Goal: Communication & Community: Answer question/provide support

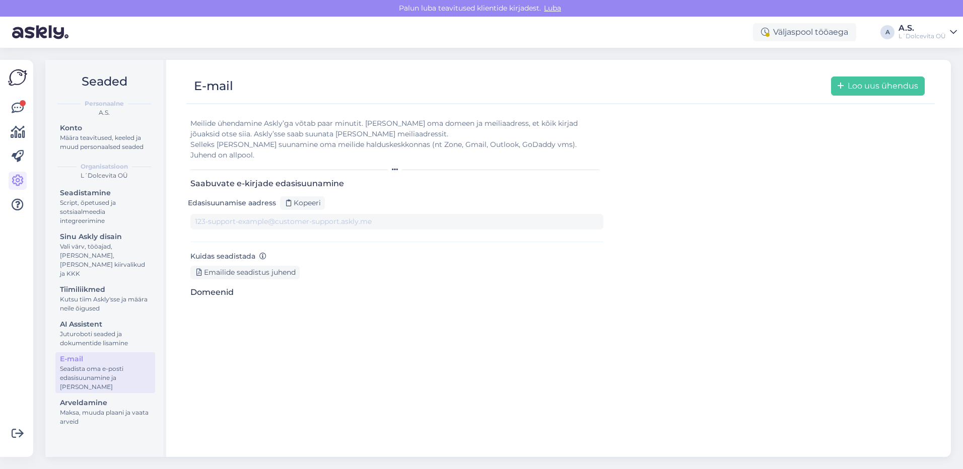
type input "[DOMAIN_NAME][EMAIL_ADDRESS][DOMAIN_NAME]"
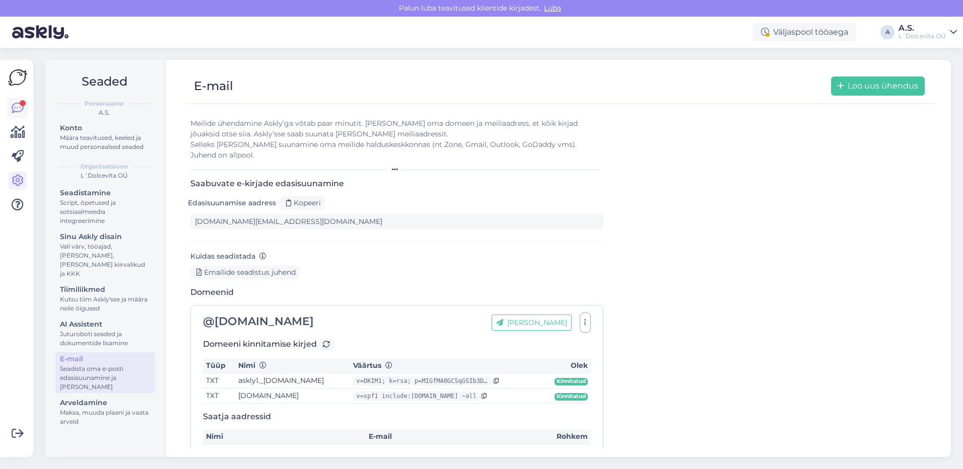
click at [19, 107] on icon at bounding box center [18, 108] width 12 height 12
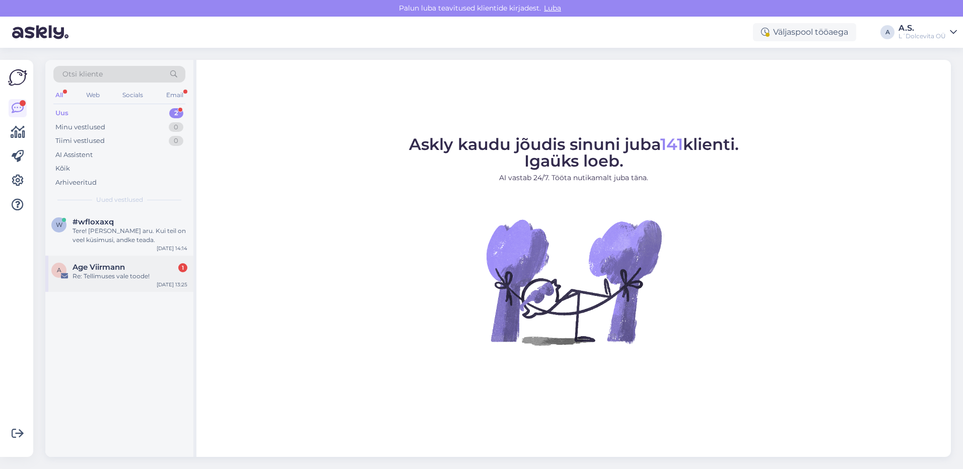
click at [104, 279] on div "Re: Tellimuses vale toode!" at bounding box center [130, 276] width 115 height 9
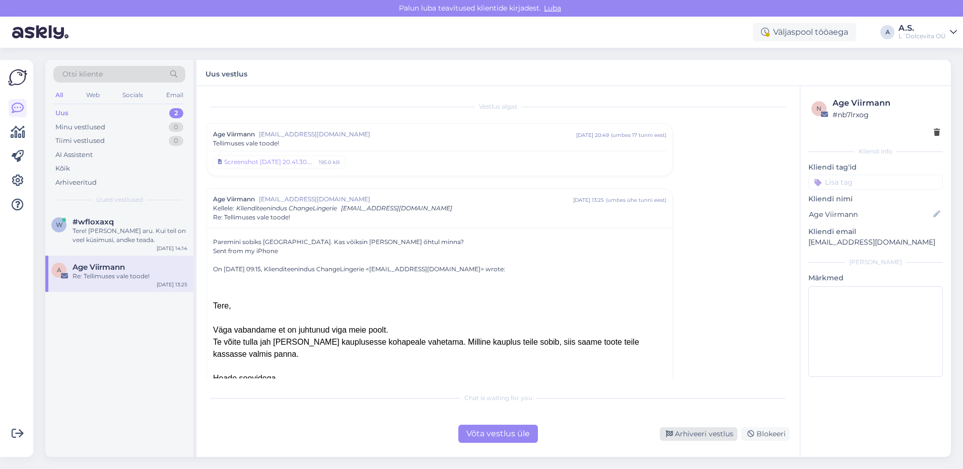
click at [705, 435] on div "Arhiveeri vestlus" at bounding box center [699, 435] width 78 height 14
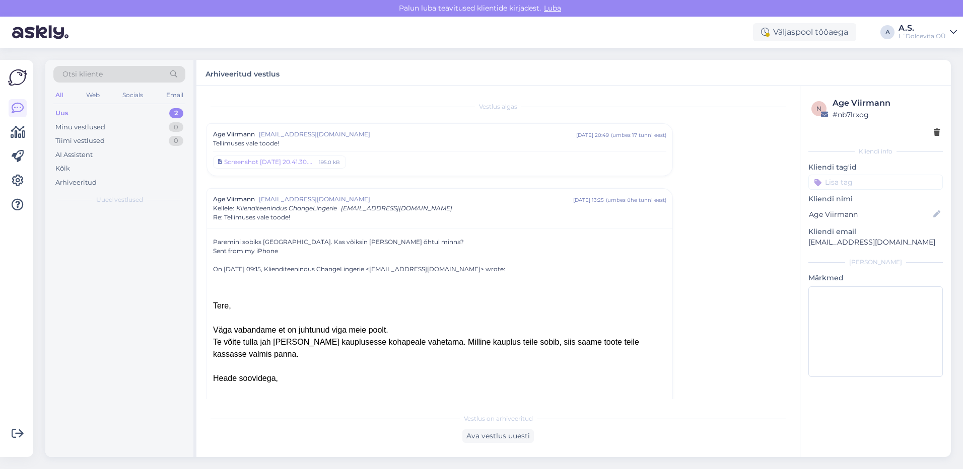
scroll to position [92, 0]
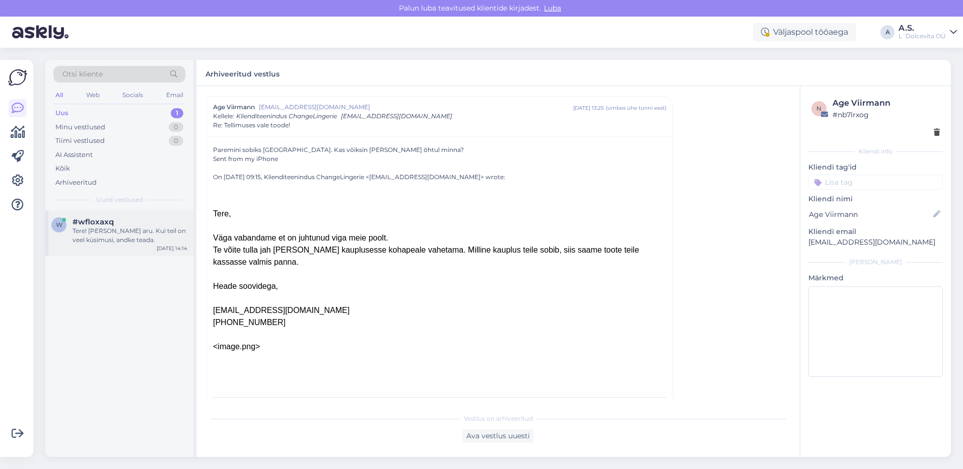
click at [114, 239] on div "Tere! [PERSON_NAME] aru. Kui teil on veel küsimusi, andke teada." at bounding box center [130, 236] width 115 height 18
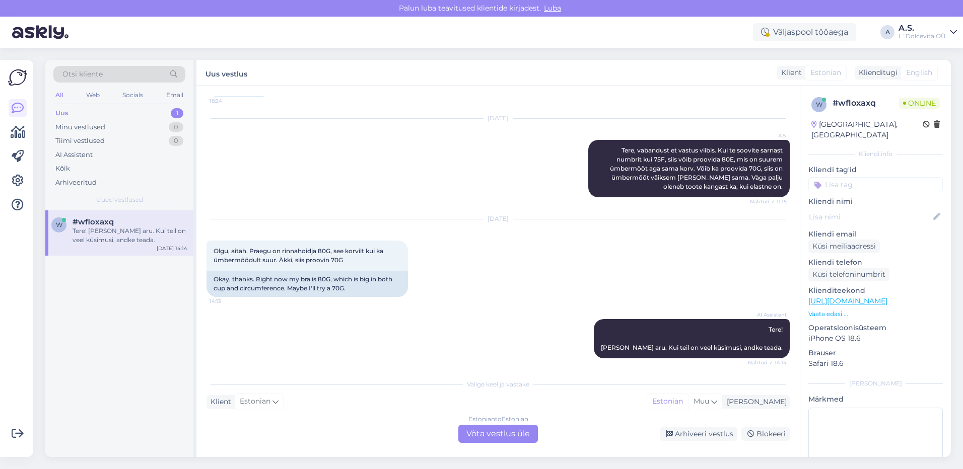
scroll to position [543, 0]
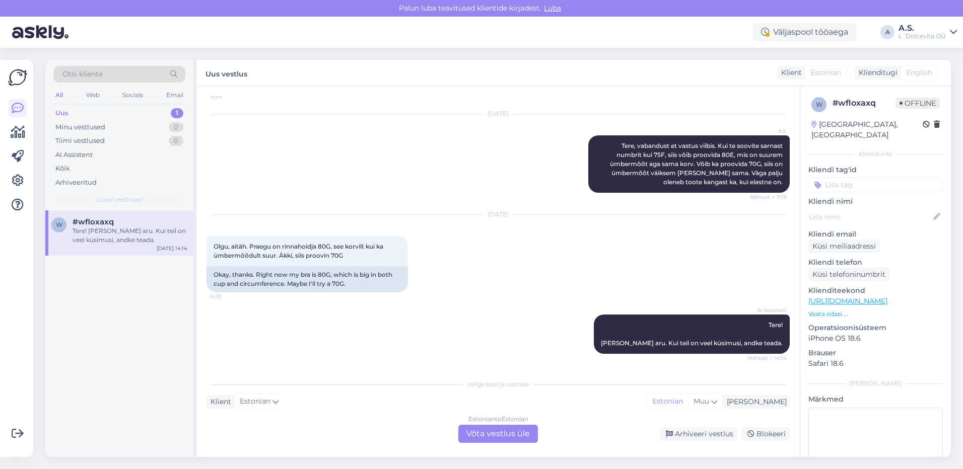
click at [494, 435] on div "Estonian to Estonian Võta vestlus üle" at bounding box center [498, 434] width 80 height 18
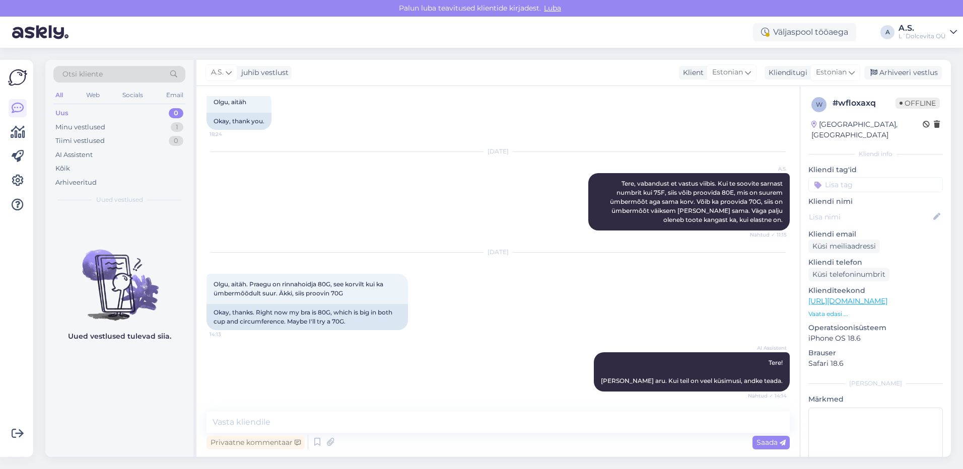
scroll to position [505, 0]
click at [420, 428] on textarea at bounding box center [498, 422] width 583 height 21
type textarea "Tere, kui on 75F siis peaks olema 80E või 70G"
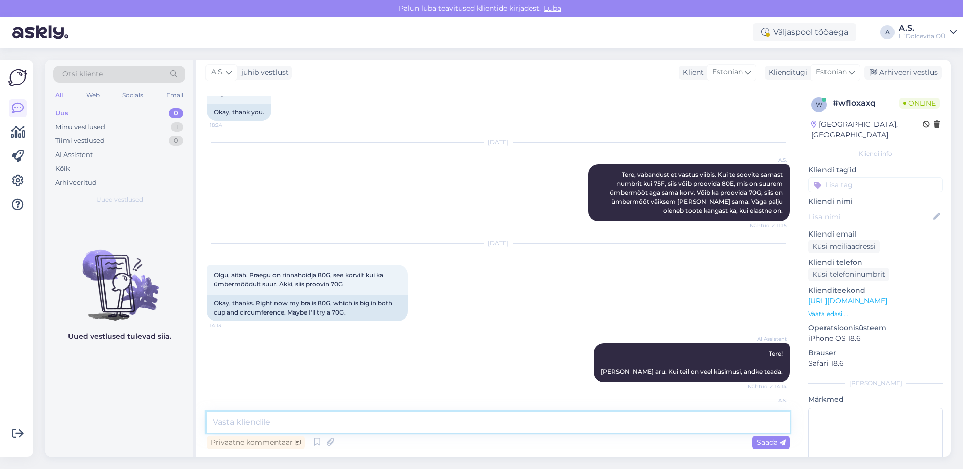
scroll to position [548, 0]
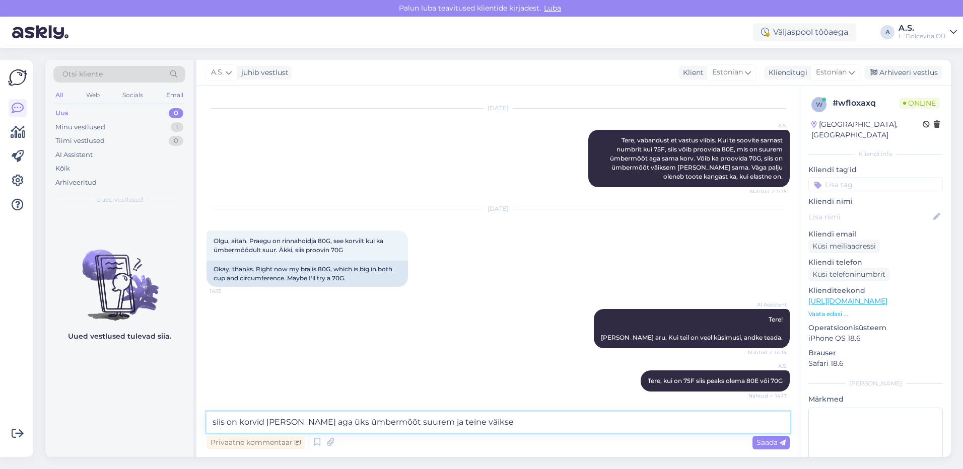
type textarea "siis on korvid [PERSON_NAME] aga üks ümbermõõt suurem ja teine väiksem"
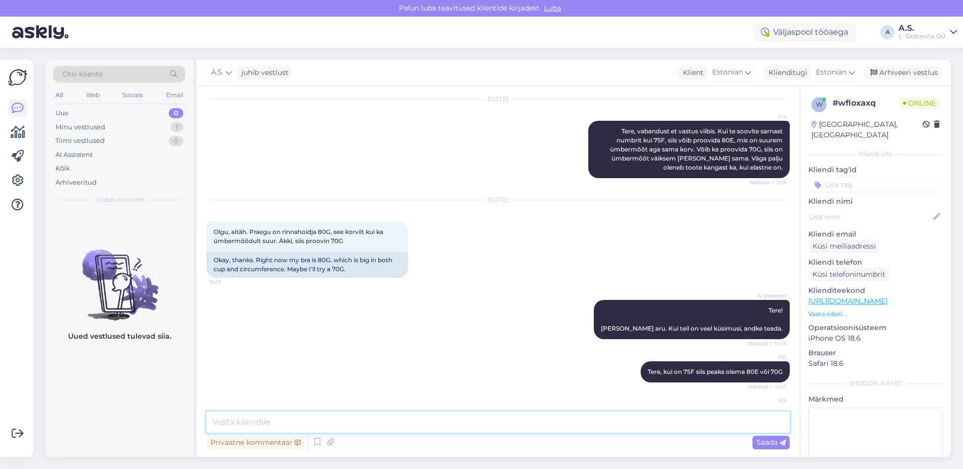
scroll to position [601, 0]
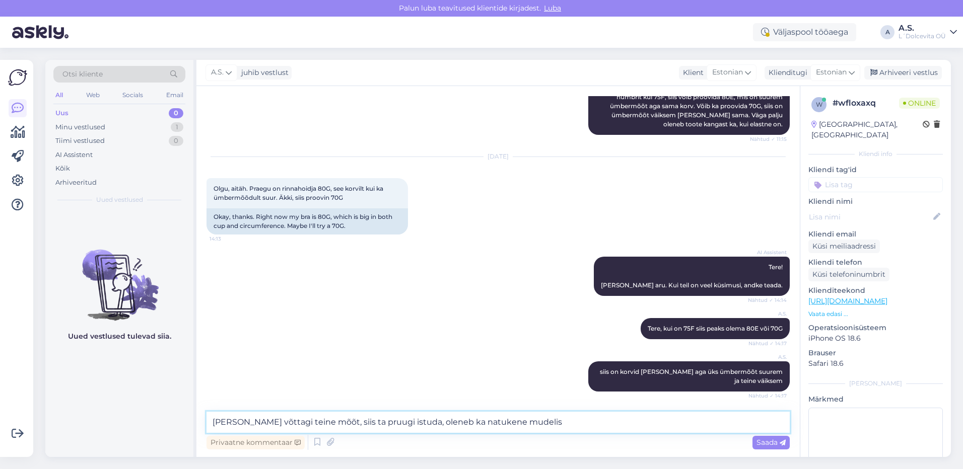
type textarea "[PERSON_NAME] võttagi teine mõõt, siis ta pruugi istuda, oleneb ka natukene mud…"
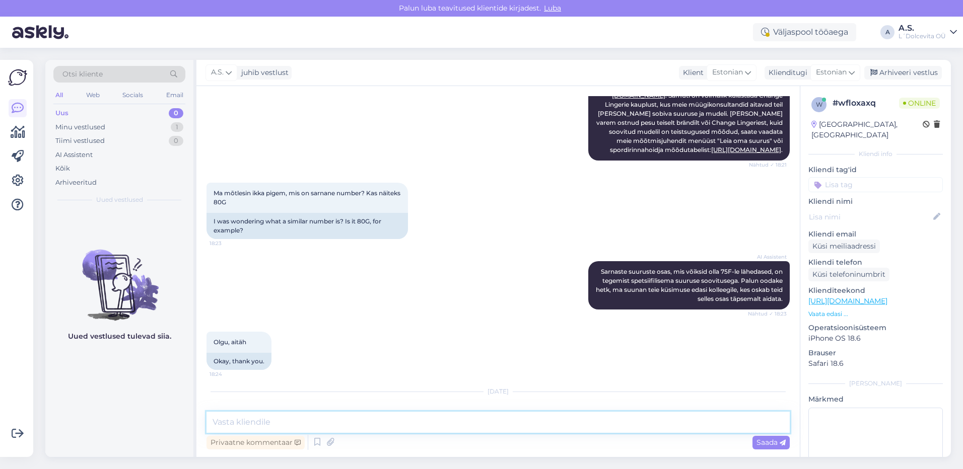
scroll to position [150, 0]
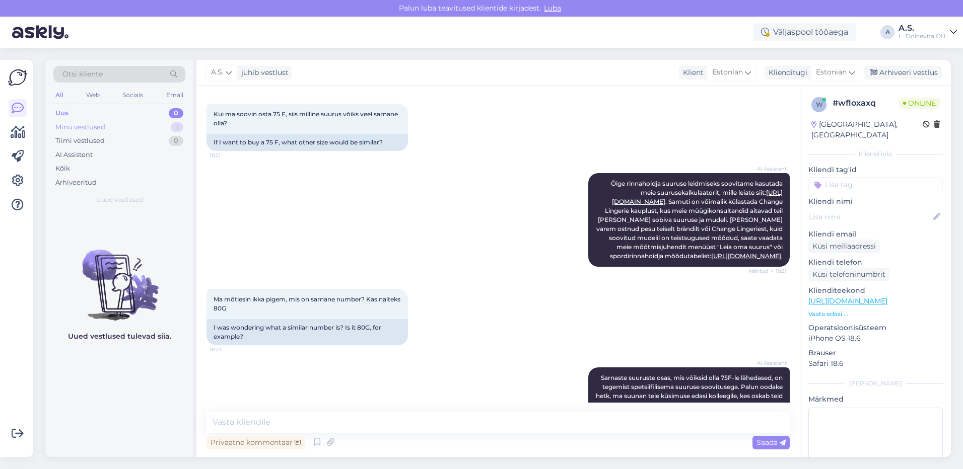
click at [73, 130] on div "Minu vestlused" at bounding box center [80, 127] width 50 height 10
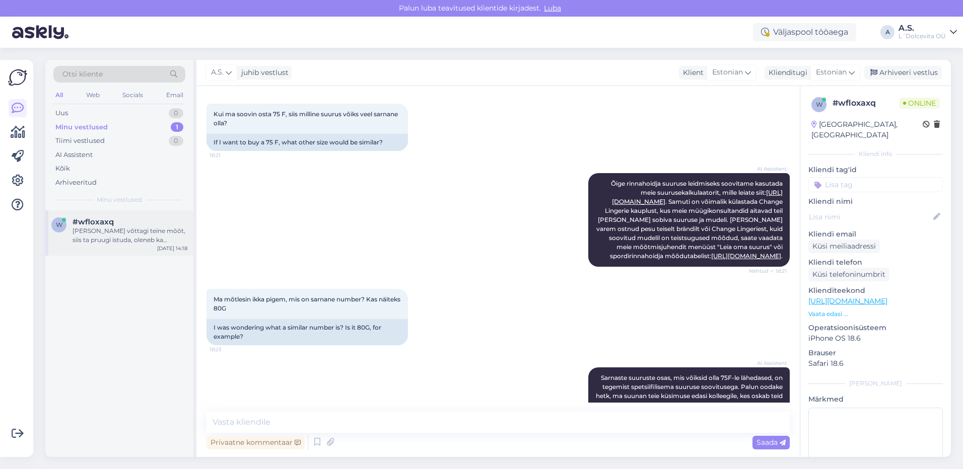
click at [90, 237] on div "[PERSON_NAME] võttagi teine mõõt, siis ta pruugi istuda, oleneb ka natukene mud…" at bounding box center [130, 236] width 115 height 18
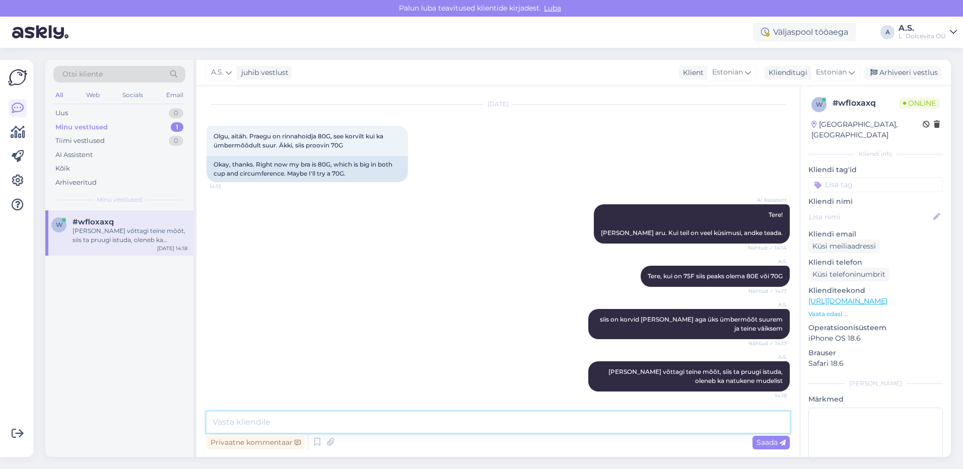
click at [272, 421] on textarea at bounding box center [498, 422] width 583 height 21
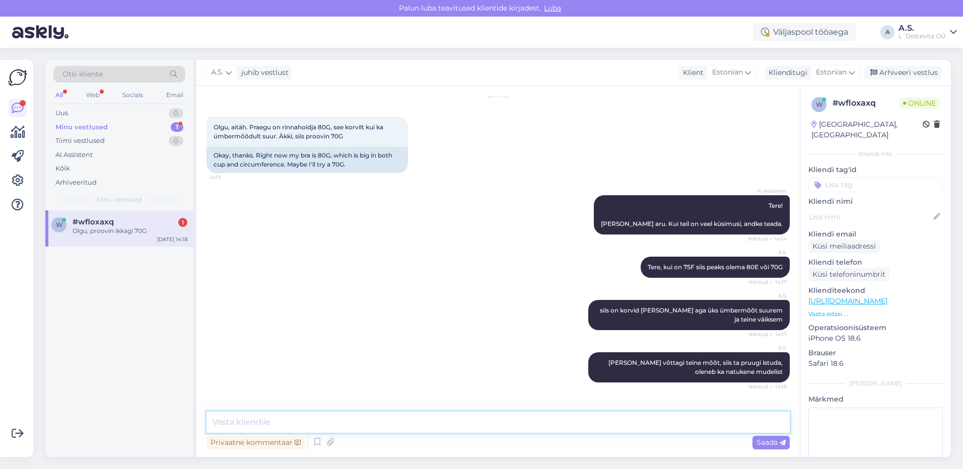
scroll to position [697, 0]
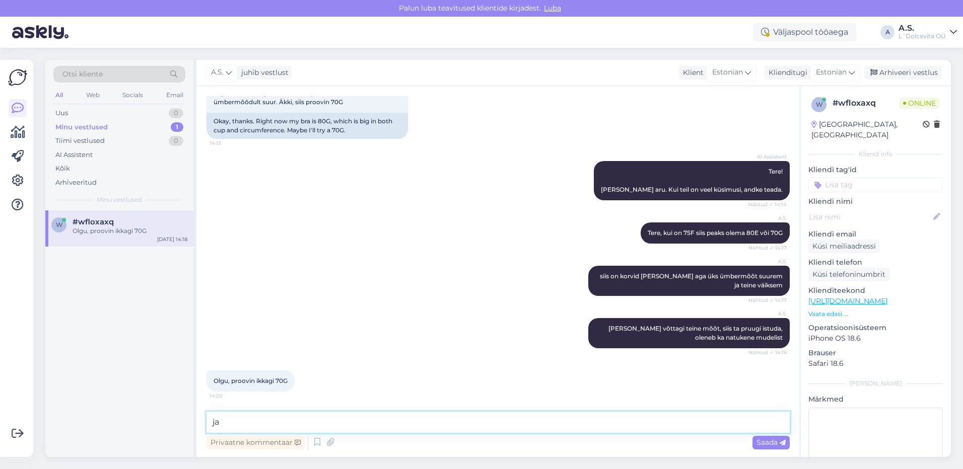
type textarea "jah"
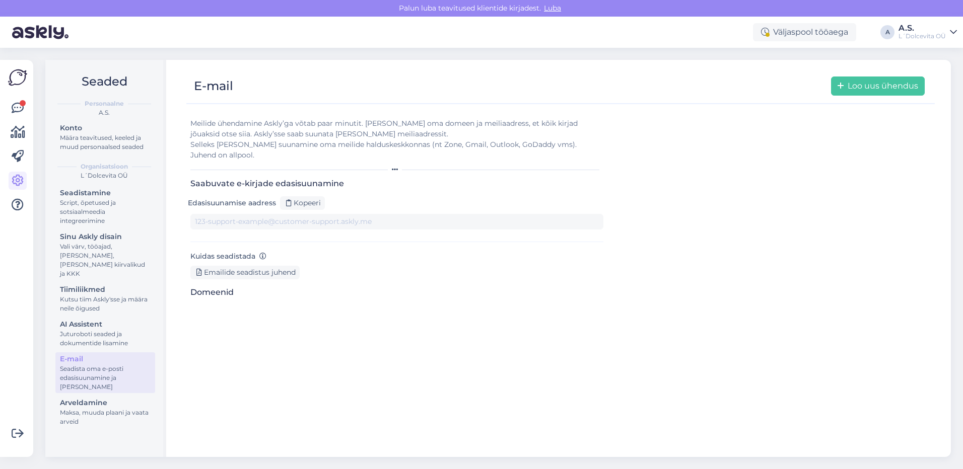
type input "[DOMAIN_NAME][EMAIL_ADDRESS][DOMAIN_NAME]"
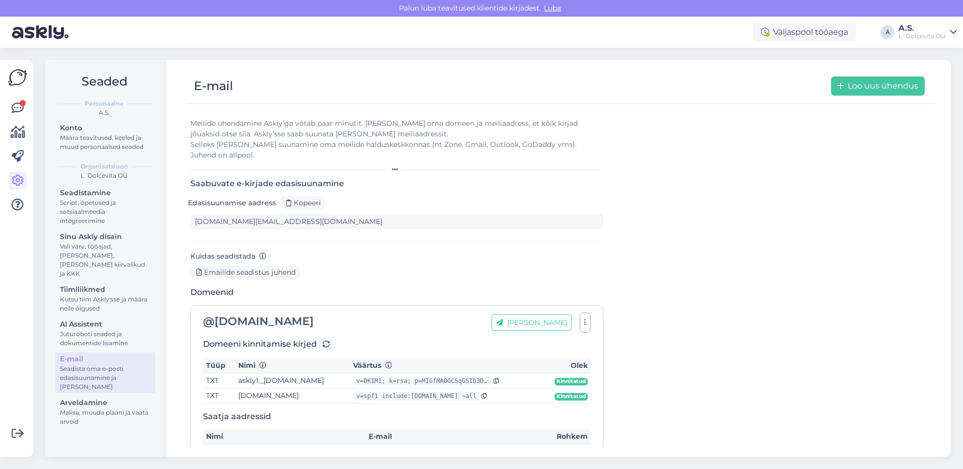
click at [8, 109] on div "Võimalused Veendu, et Askly loob sulle väärtust. Sulge Ühenda FB ja IG sõnumid …" at bounding box center [16, 258] width 33 height 397
click at [18, 111] on icon at bounding box center [18, 108] width 12 height 12
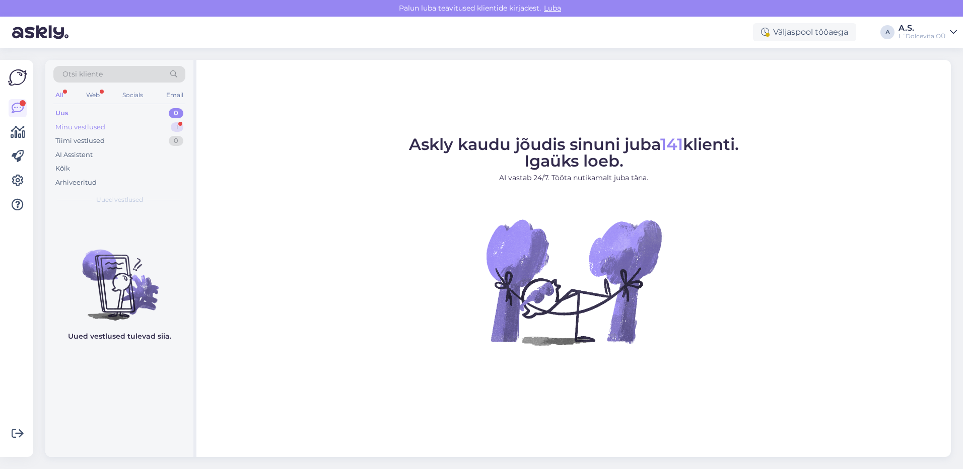
click at [62, 126] on div "Minu vestlused" at bounding box center [80, 127] width 50 height 10
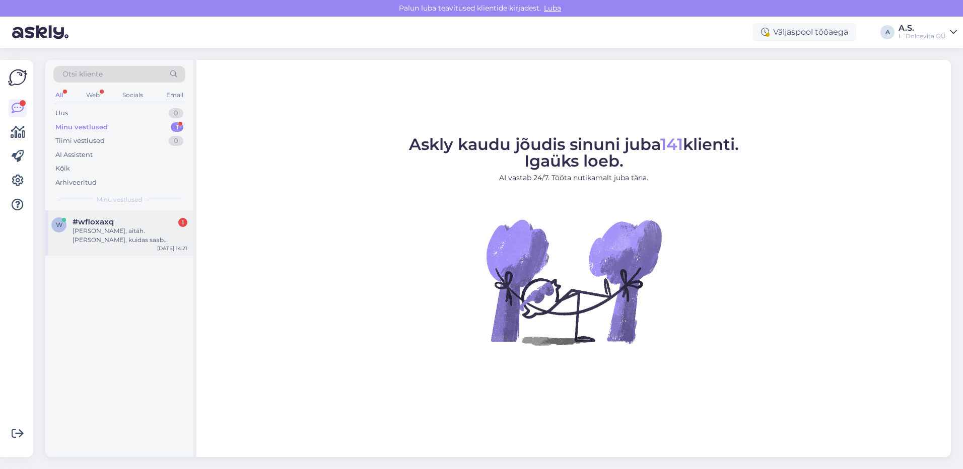
click at [122, 239] on div "[PERSON_NAME], aitäh. [PERSON_NAME], kuidas saab erinevaid aluspükse, siin on ö…" at bounding box center [130, 236] width 115 height 18
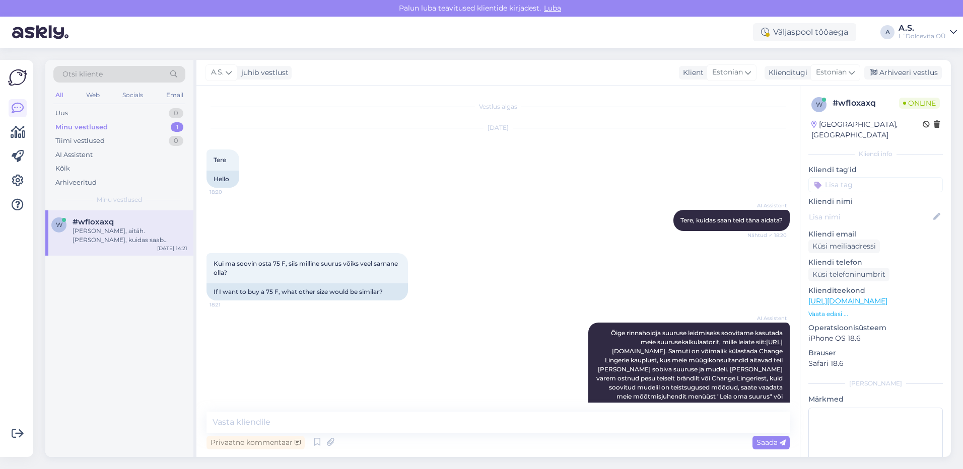
scroll to position [801, 0]
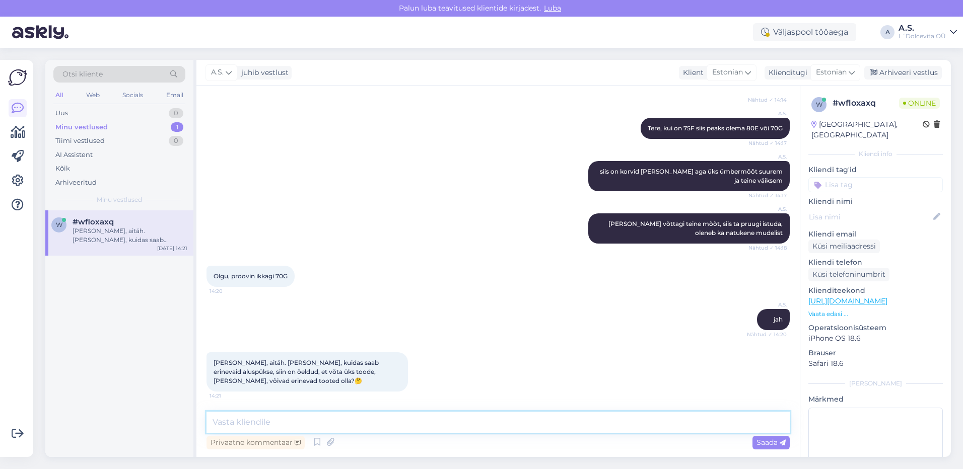
click at [267, 421] on textarea at bounding box center [498, 422] width 583 height 21
type textarea "[PERSON_NAME] ostukorvi need aluspüksid, kus on [PERSON_NAME] 1+1 küljes ja ta …"
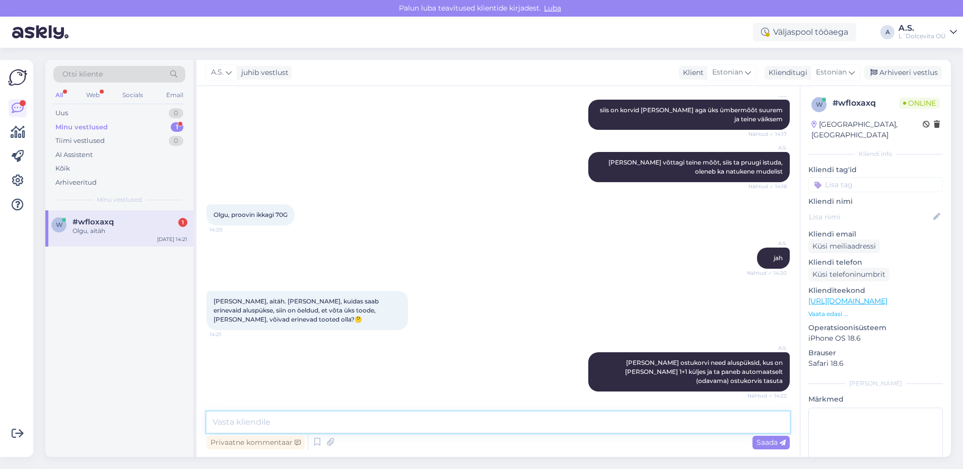
scroll to position [897, 0]
